Goal: Task Accomplishment & Management: Manage account settings

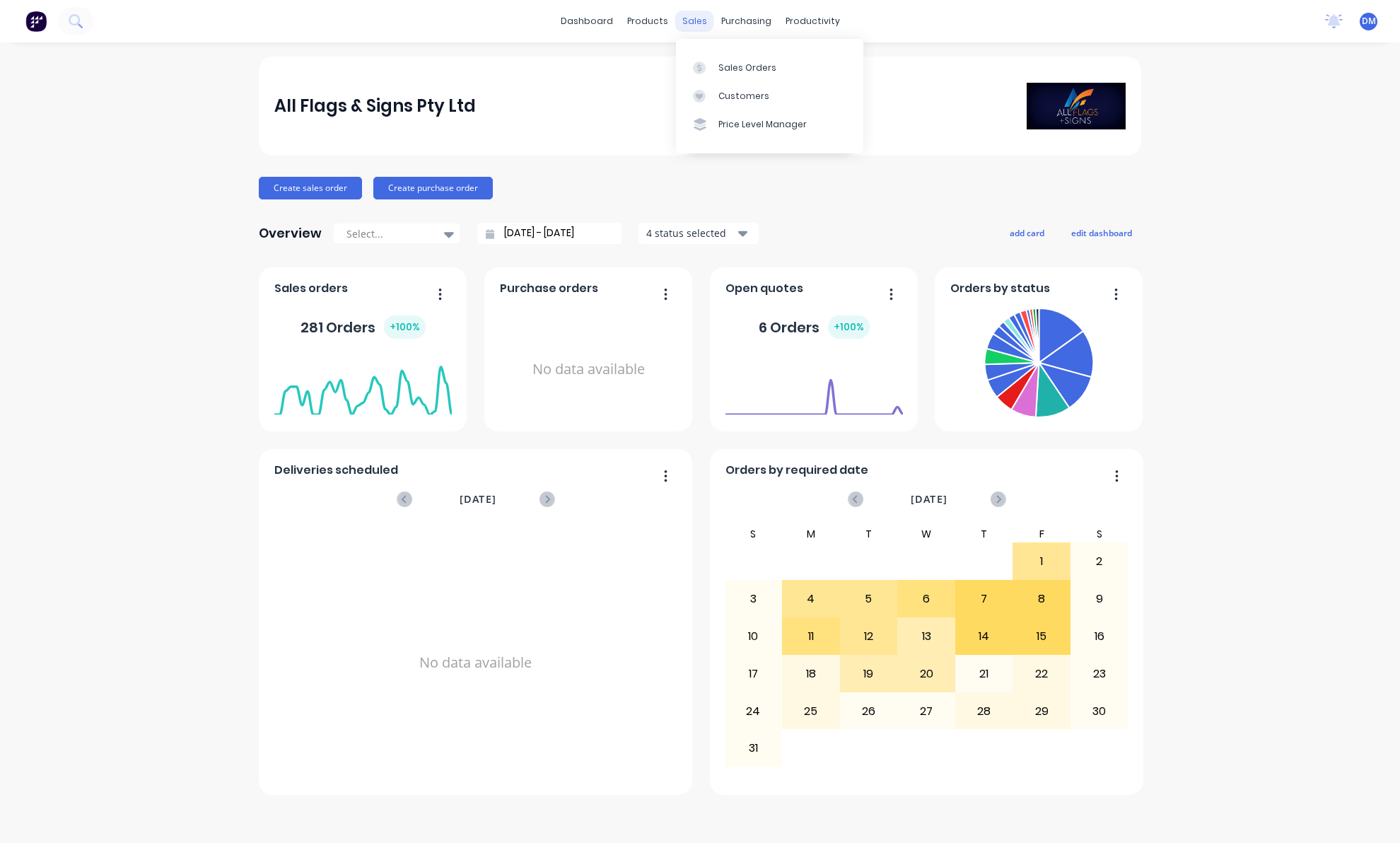
click at [698, 21] on div "sales" at bounding box center [694, 21] width 39 height 21
click at [746, 75] on link "Sales Orders" at bounding box center [769, 67] width 187 height 28
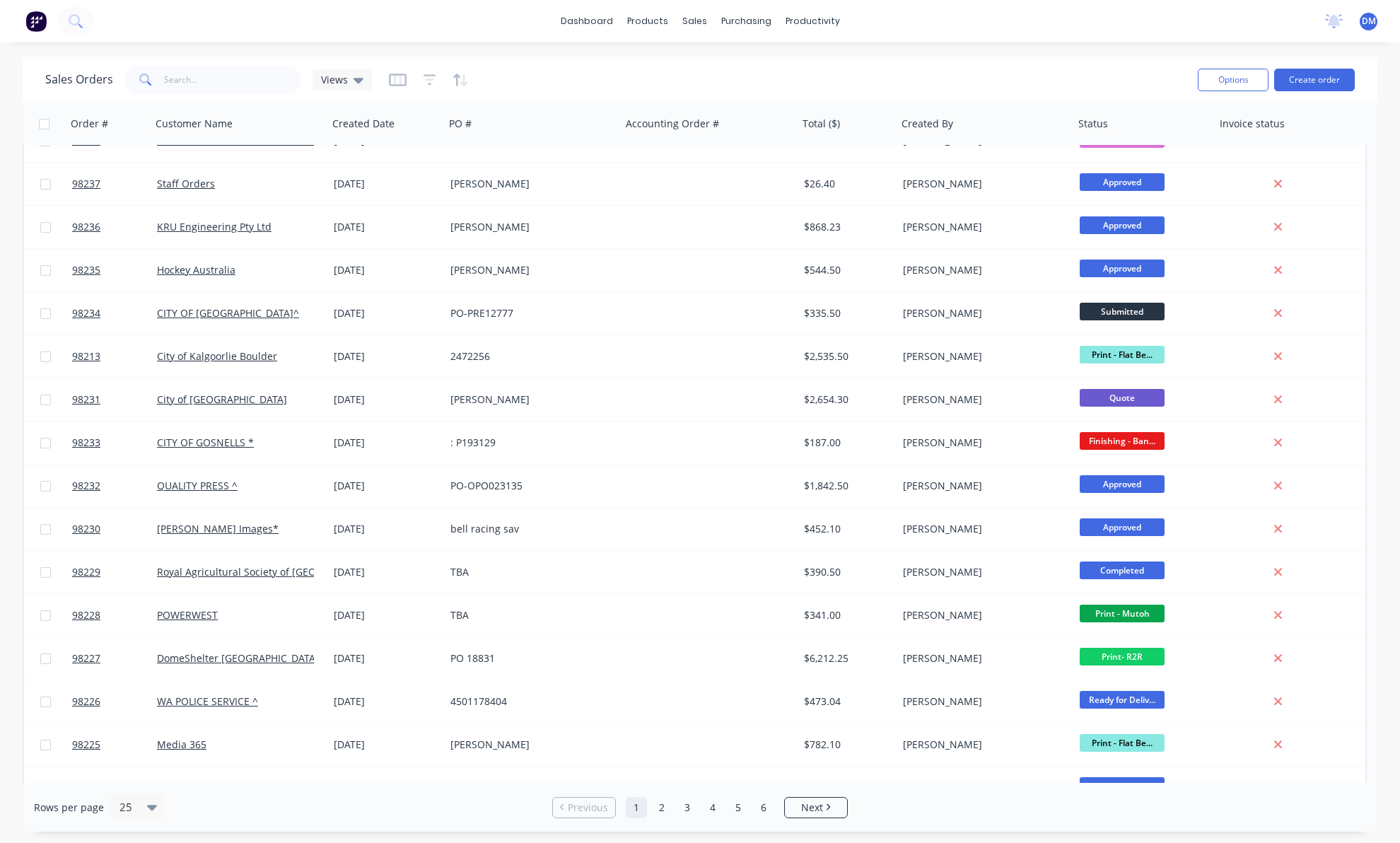
scroll to position [441, 0]
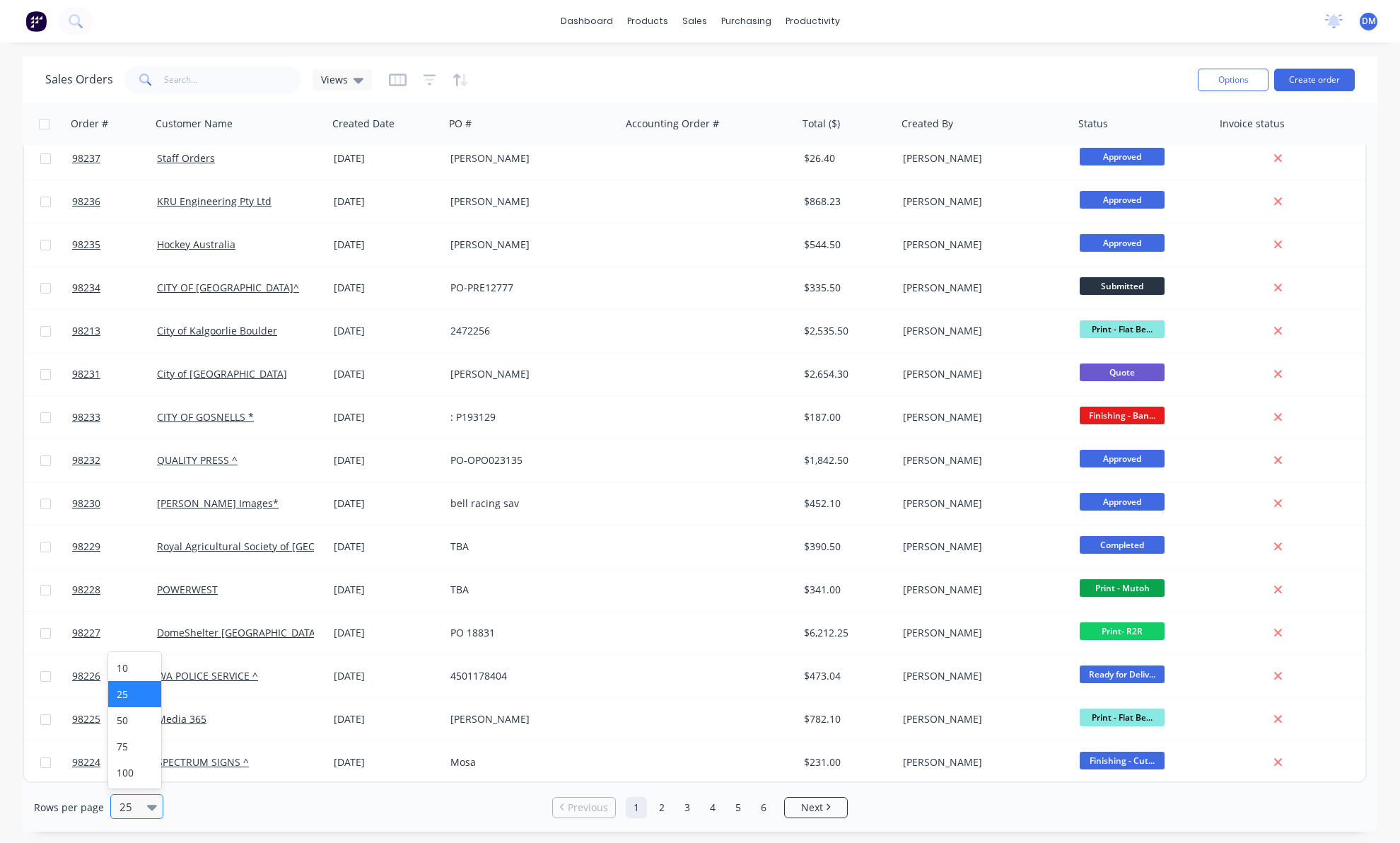
click at [142, 802] on div "25" at bounding box center [130, 807] width 33 height 24
click at [130, 773] on div "100" at bounding box center [135, 773] width 53 height 26
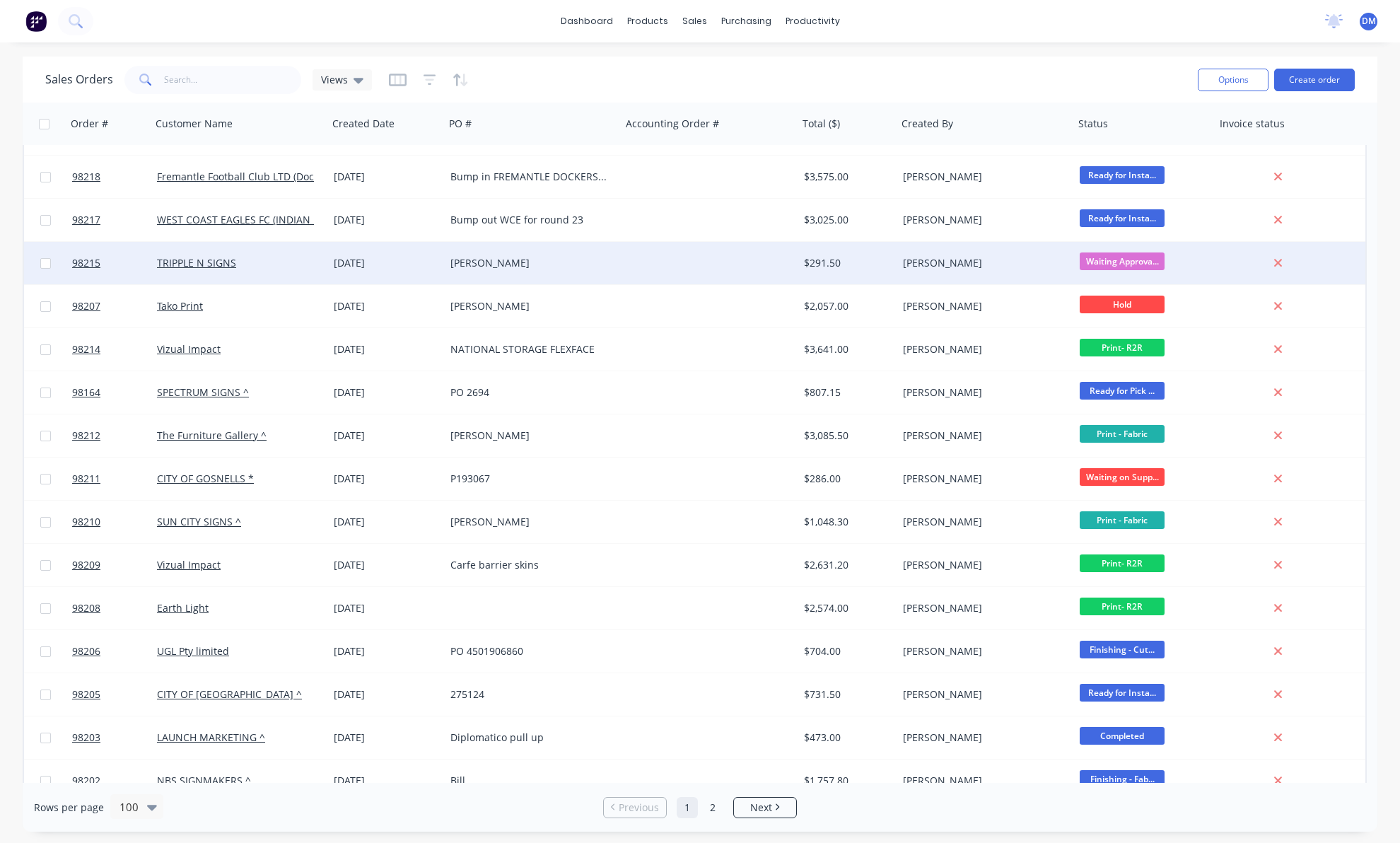
scroll to position [1242, 0]
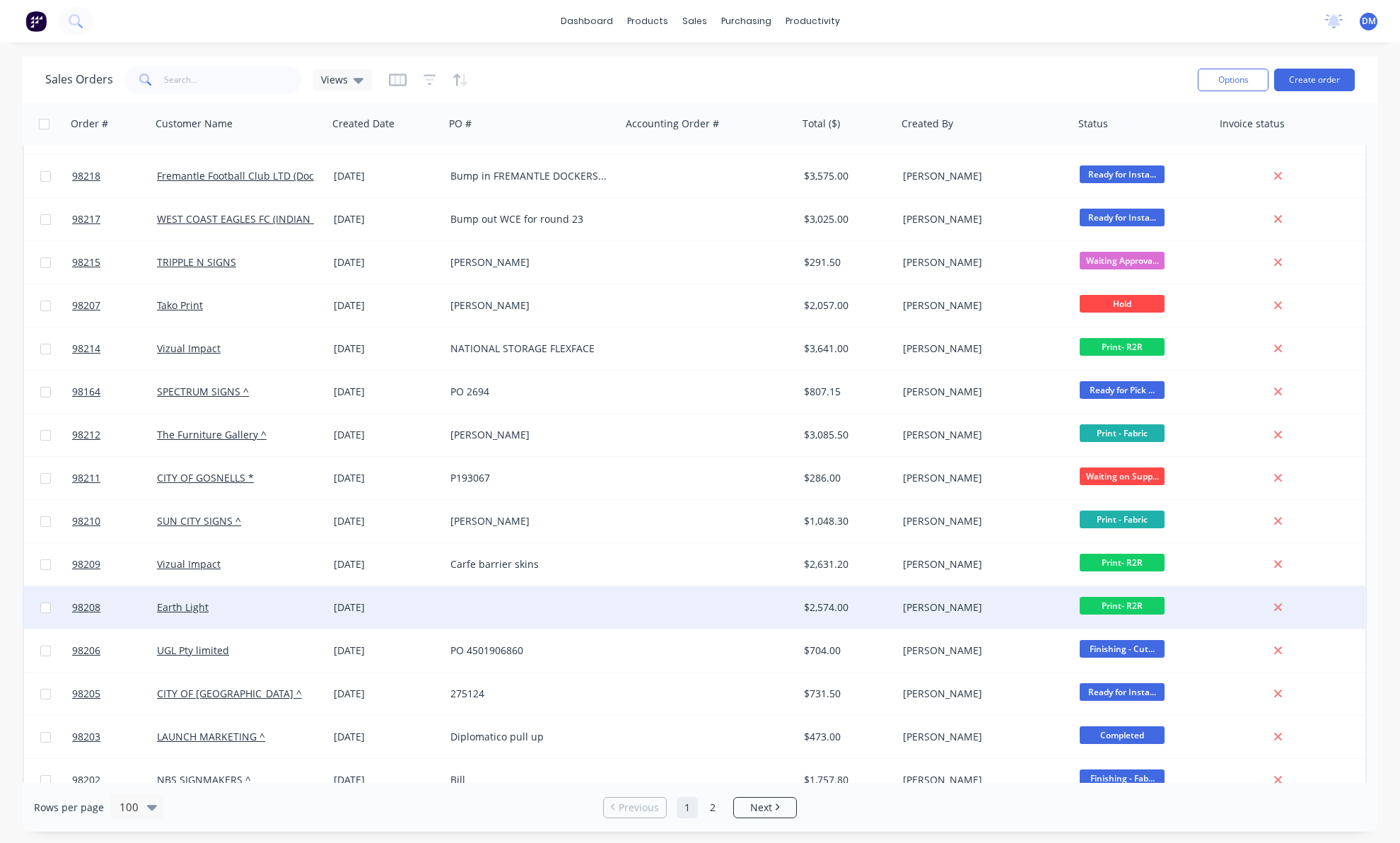
click at [458, 616] on div at bounding box center [533, 607] width 176 height 42
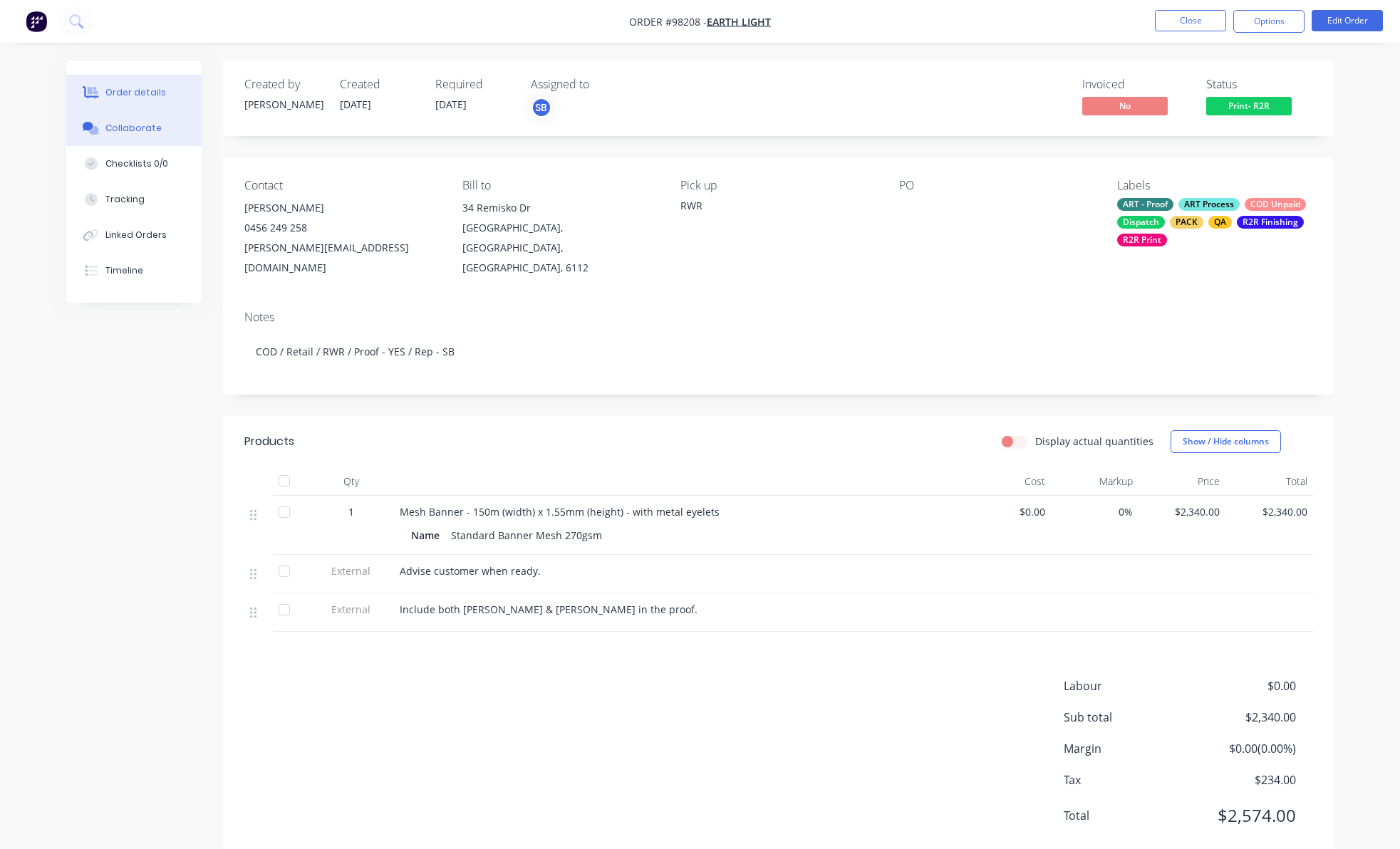
click at [135, 125] on div "Collaborate" at bounding box center [133, 128] width 56 height 13
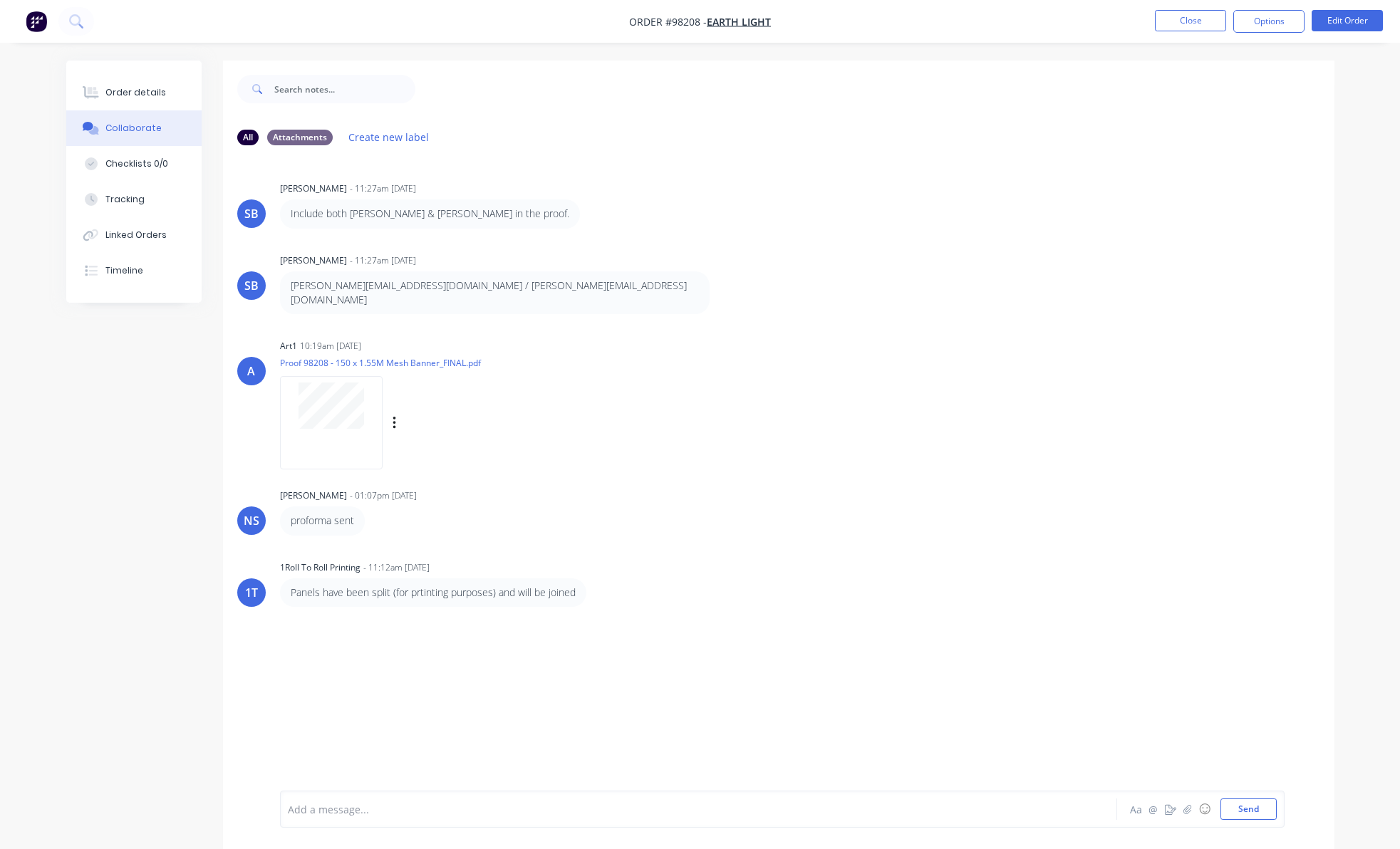
click at [354, 414] on div at bounding box center [331, 422] width 103 height 93
click at [1194, 24] on button "Close" at bounding box center [1190, 20] width 71 height 21
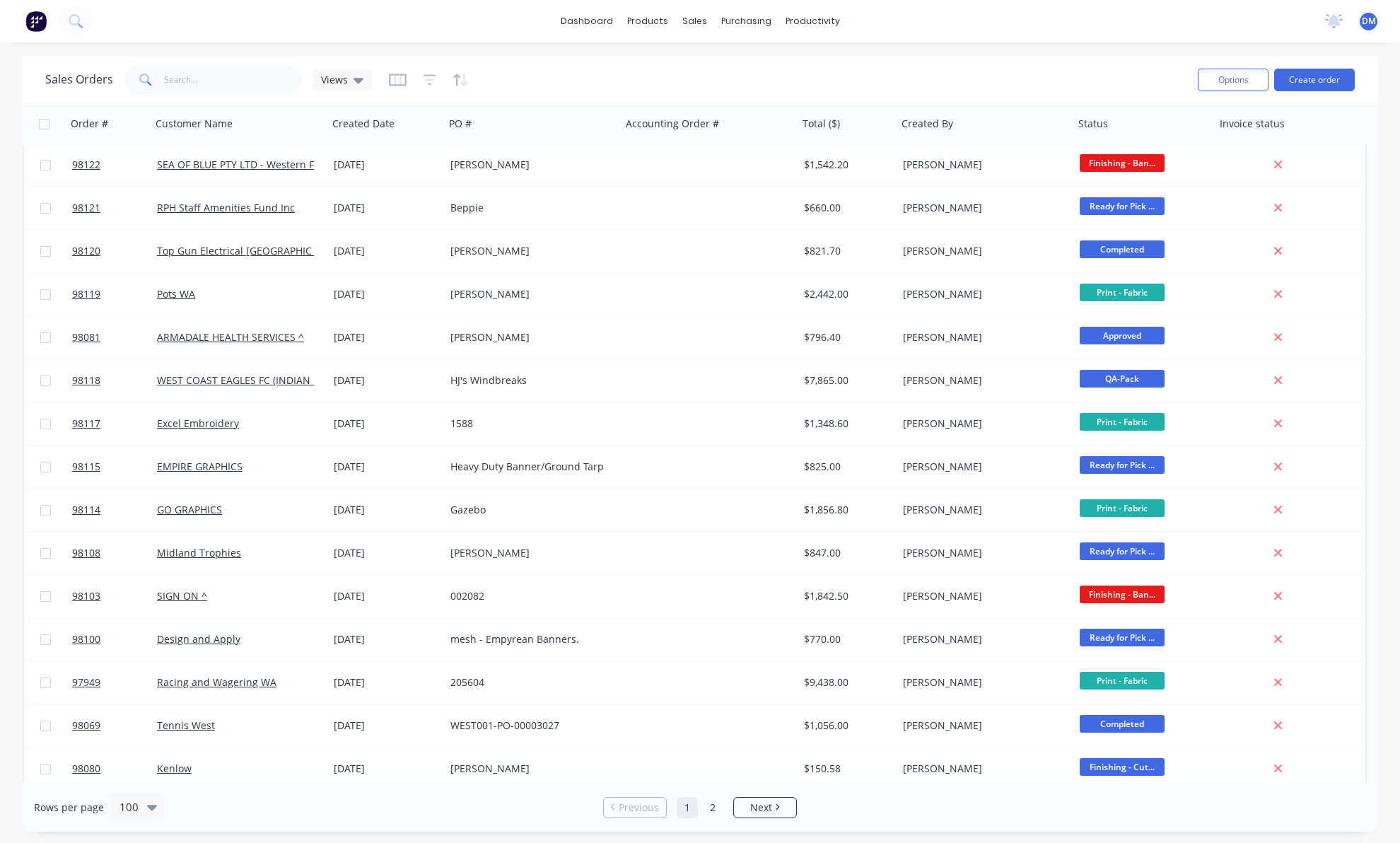
scroll to position [3676, 0]
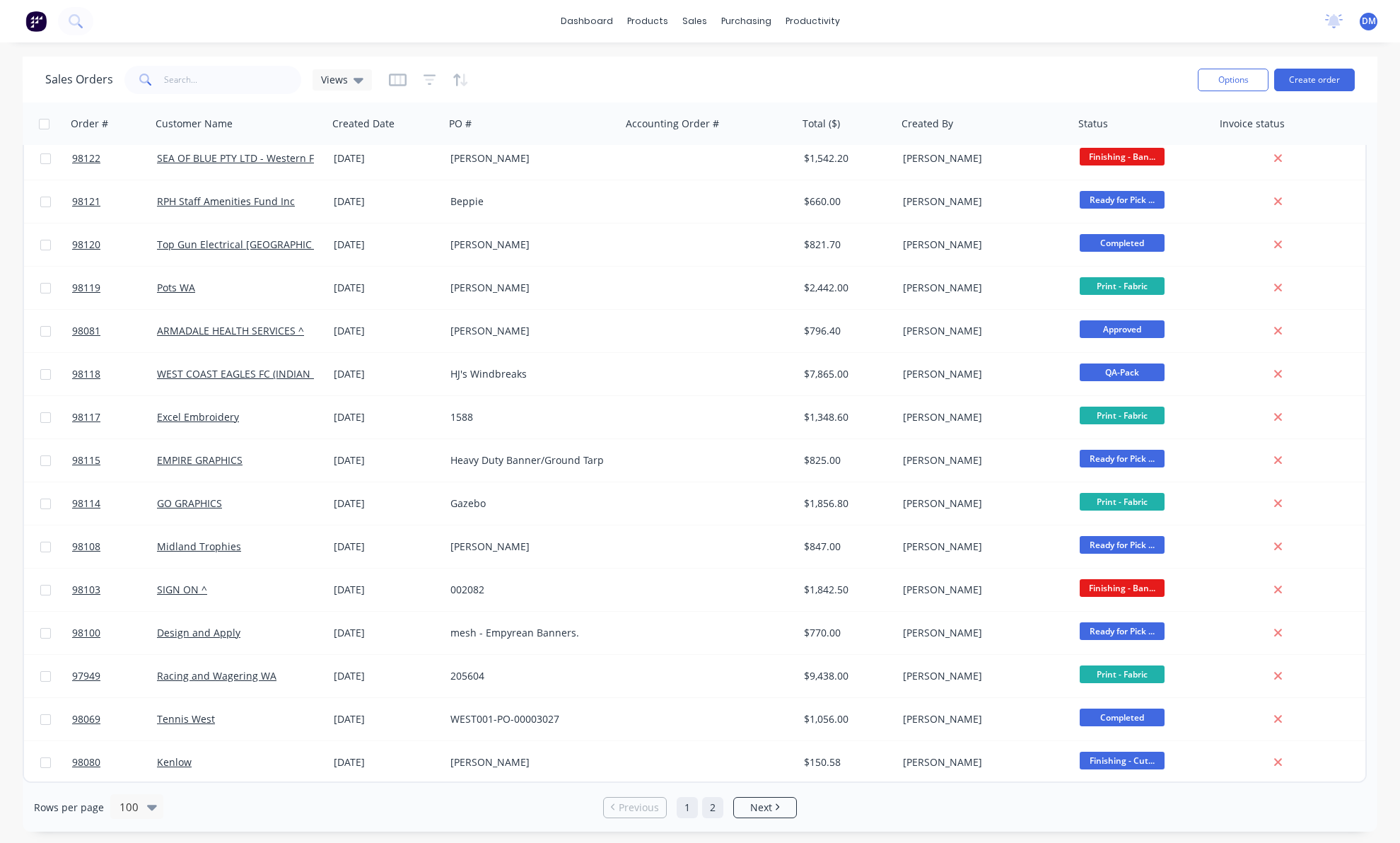
click at [711, 811] on link "2" at bounding box center [712, 807] width 21 height 21
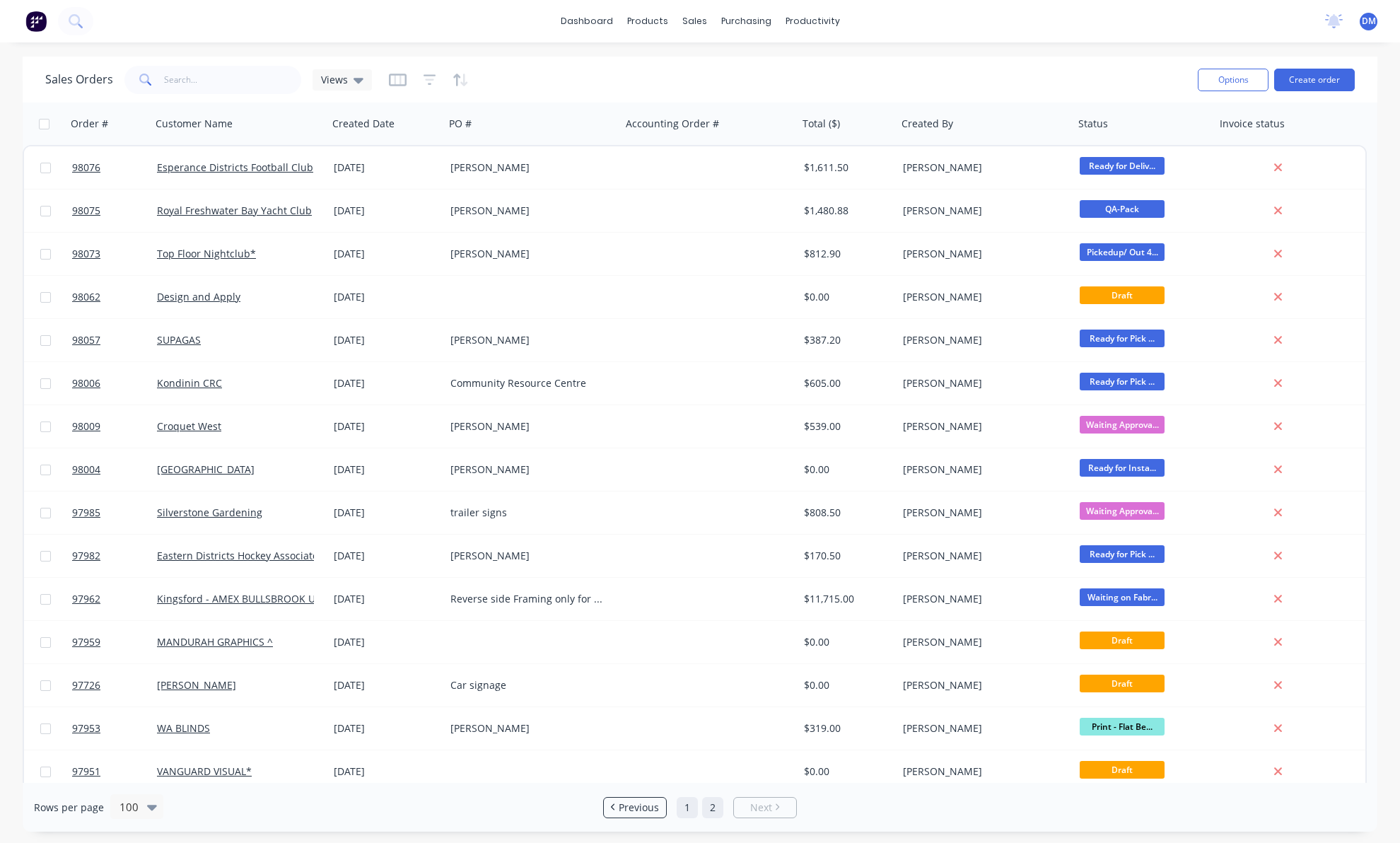
click at [689, 808] on link "1" at bounding box center [687, 807] width 21 height 21
